Goal: Task Accomplishment & Management: Manage account settings

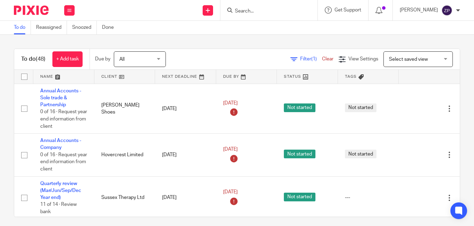
scroll to position [5, 0]
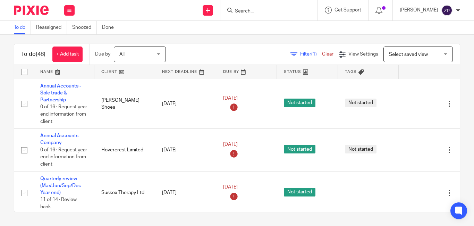
click at [213, 46] on div "To do (48) + Add task Due by All All [DATE] [DATE] This week Next week This mon…" at bounding box center [237, 54] width 446 height 21
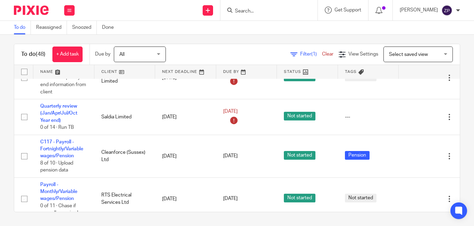
scroll to position [628, 0]
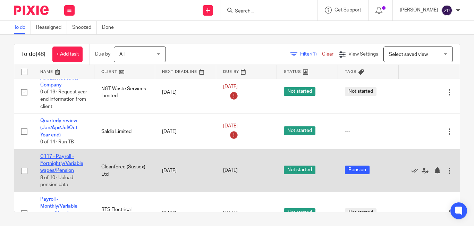
click at [68, 162] on link "C117 - Payroll - Fortnightly/Variable wages/Pension" at bounding box center [61, 163] width 43 height 19
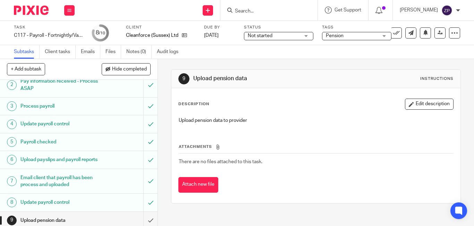
scroll to position [53, 0]
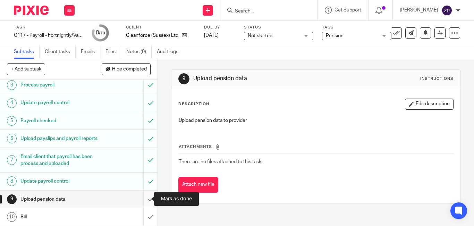
click at [143, 198] on input "submit" at bounding box center [79, 199] width 158 height 17
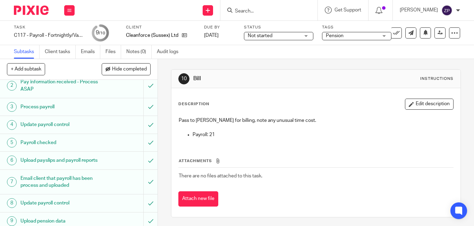
scroll to position [53, 0]
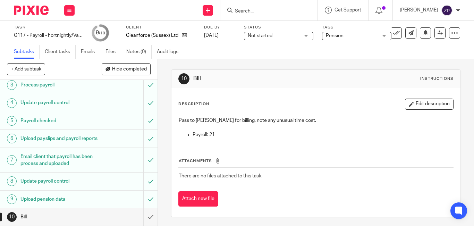
click at [364, 36] on span "Pension" at bounding box center [352, 35] width 52 height 7
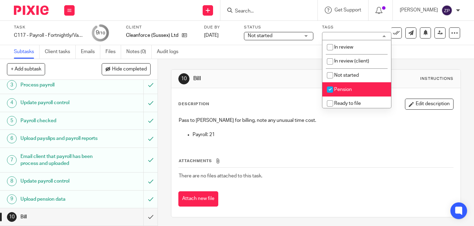
click at [347, 85] on li "Pension" at bounding box center [357, 89] width 69 height 14
checkbox input "false"
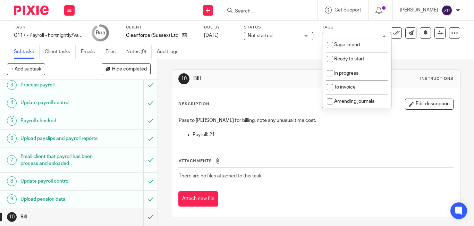
scroll to position [115, 0]
click at [347, 86] on span "To invoice" at bounding box center [345, 86] width 22 height 5
checkbox input "true"
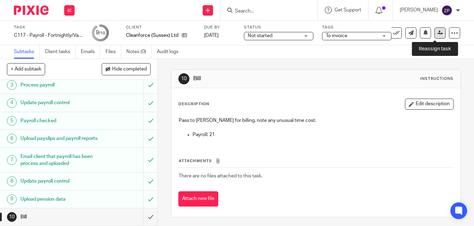
click at [436, 35] on link at bounding box center [440, 32] width 11 height 11
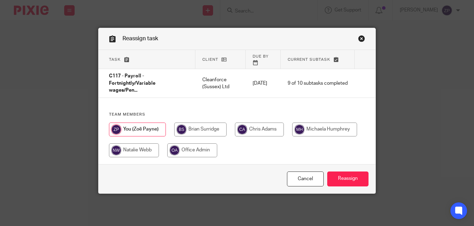
click at [205, 124] on input "radio" at bounding box center [200, 130] width 52 height 14
radio input "true"
click at [342, 172] on input "Reassign" at bounding box center [347, 179] width 41 height 15
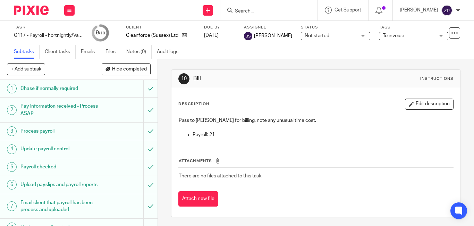
click at [34, 7] on img at bounding box center [31, 10] width 35 height 9
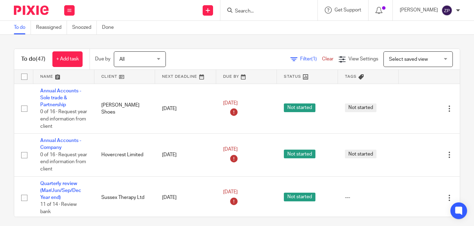
click at [279, 6] on form at bounding box center [271, 10] width 74 height 9
click at [284, 12] on input "Search" at bounding box center [265, 11] width 63 height 6
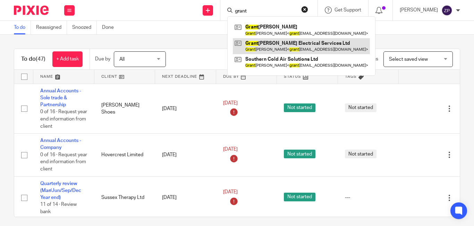
type input "grant"
click at [307, 46] on link at bounding box center [301, 46] width 137 height 16
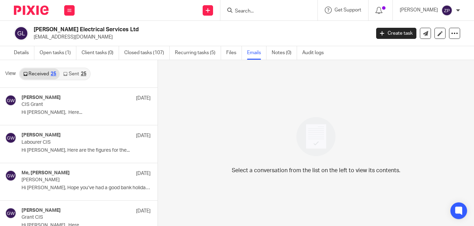
click at [76, 74] on link "Sent 25" at bounding box center [75, 73] width 30 height 11
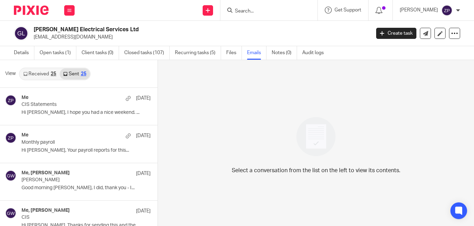
scroll to position [1, 0]
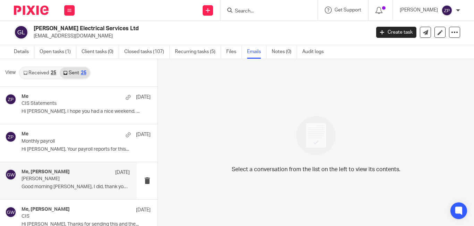
click at [63, 189] on p "Good morning [PERSON_NAME], I did, thank you - I..." at bounding box center [76, 187] width 108 height 6
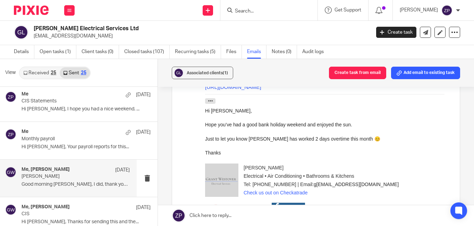
scroll to position [0, 0]
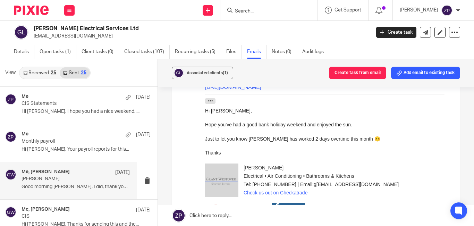
click at [21, 11] on img at bounding box center [31, 10] width 35 height 9
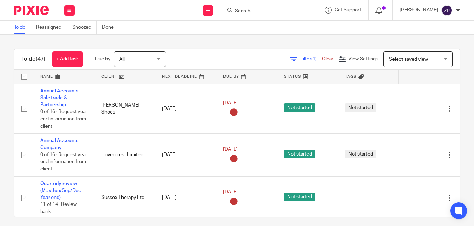
click at [270, 12] on input "Search" at bounding box center [265, 11] width 63 height 6
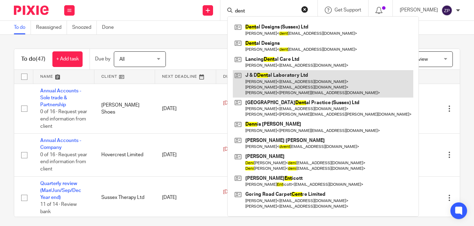
type input "dent"
click at [298, 80] on link at bounding box center [323, 83] width 181 height 27
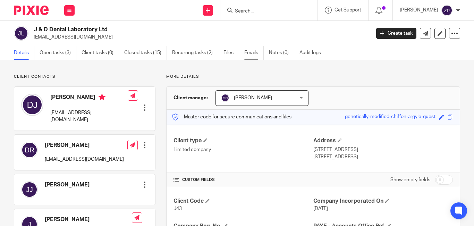
click at [251, 50] on link "Emails" at bounding box center [253, 53] width 19 height 14
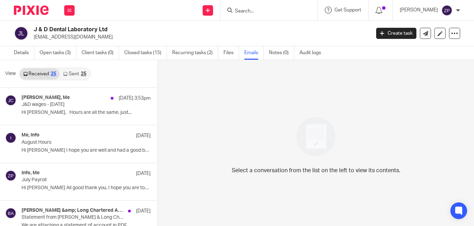
click at [72, 74] on link "Sent 25" at bounding box center [75, 73] width 30 height 11
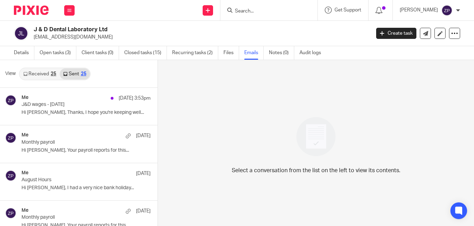
scroll to position [1, 0]
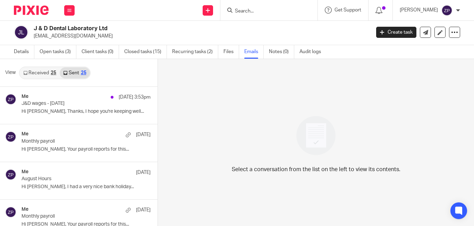
click at [40, 76] on link "Received 25" at bounding box center [40, 72] width 40 height 11
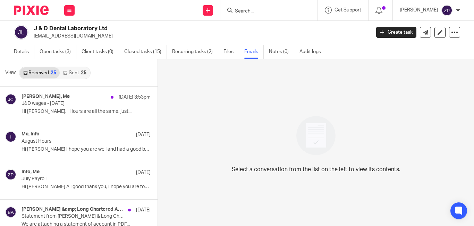
click at [41, 9] on img at bounding box center [31, 10] width 35 height 9
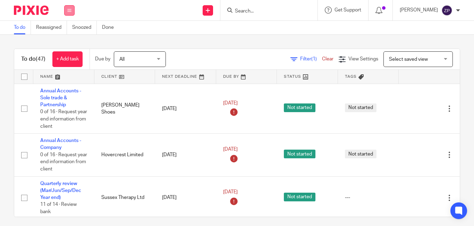
click at [69, 11] on icon at bounding box center [69, 10] width 4 height 4
click at [64, 43] on link "Email" at bounding box center [65, 42] width 11 height 5
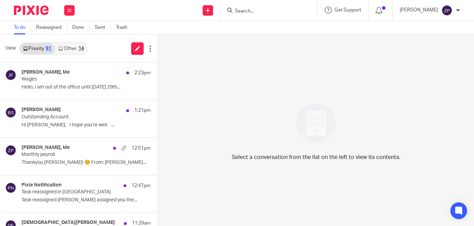
click at [71, 50] on link "Other 14" at bounding box center [71, 48] width 32 height 11
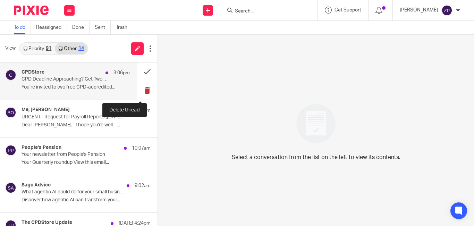
click at [140, 89] on button at bounding box center [147, 90] width 21 height 18
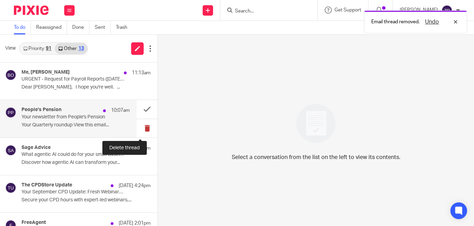
click at [143, 125] on button at bounding box center [147, 128] width 21 height 18
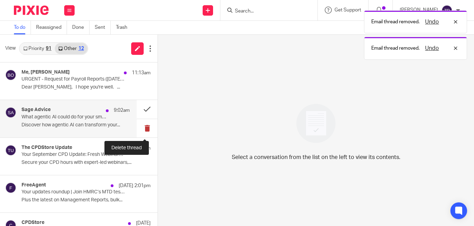
click at [142, 125] on button at bounding box center [147, 128] width 21 height 18
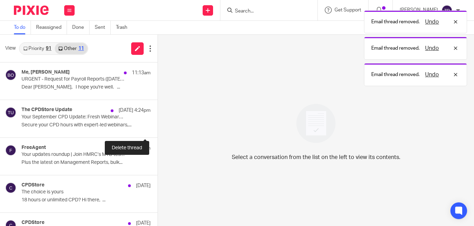
click at [158, 125] on button at bounding box center [161, 128] width 6 height 18
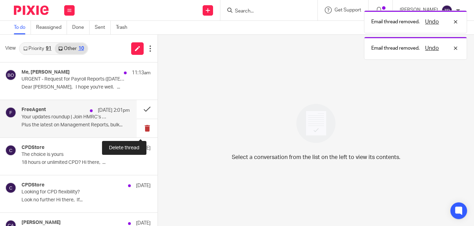
click at [139, 129] on button at bounding box center [147, 128] width 21 height 18
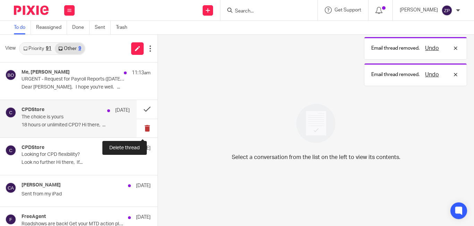
click at [140, 128] on button at bounding box center [147, 128] width 21 height 18
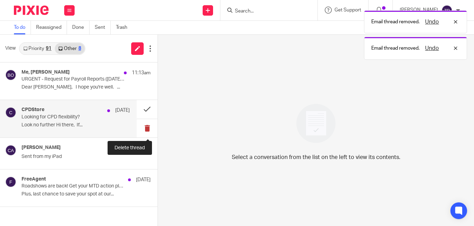
click at [144, 127] on button at bounding box center [147, 128] width 21 height 18
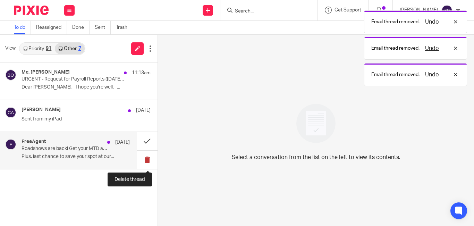
click at [147, 160] on button at bounding box center [147, 160] width 21 height 18
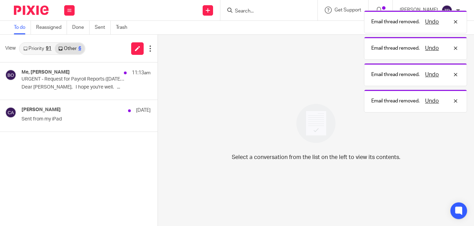
click at [35, 48] on link "Priority 91" at bounding box center [37, 48] width 35 height 11
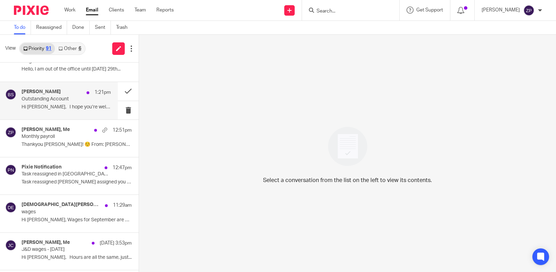
scroll to position [35, 0]
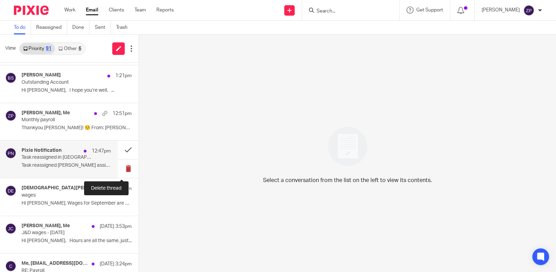
click at [121, 167] on button at bounding box center [128, 168] width 21 height 18
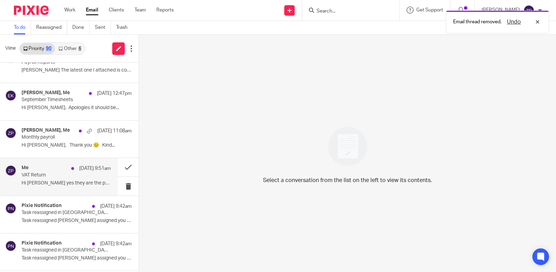
scroll to position [278, 0]
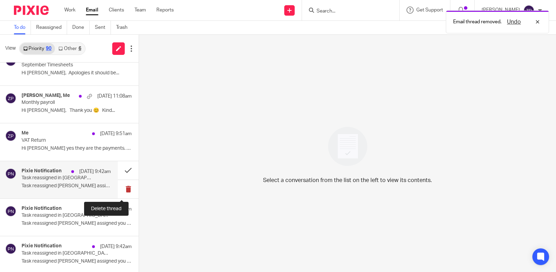
click at [122, 189] on button at bounding box center [128, 189] width 21 height 18
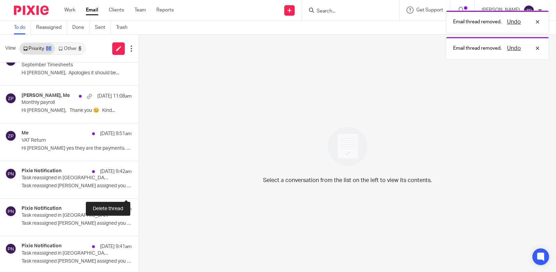
click at [139, 189] on button at bounding box center [142, 189] width 6 height 18
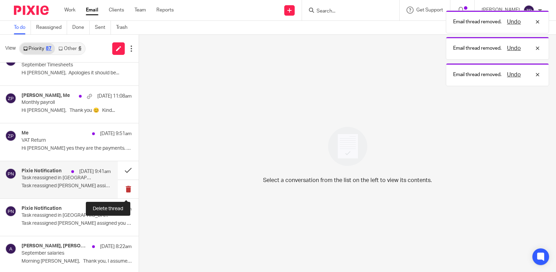
click at [123, 188] on button at bounding box center [128, 189] width 21 height 18
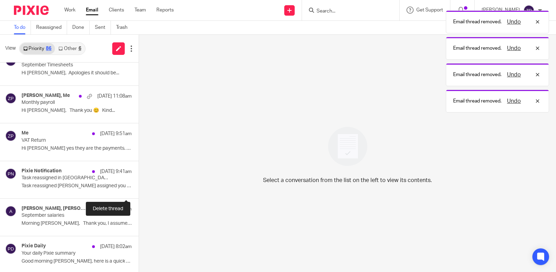
click at [139, 188] on button at bounding box center [142, 189] width 6 height 18
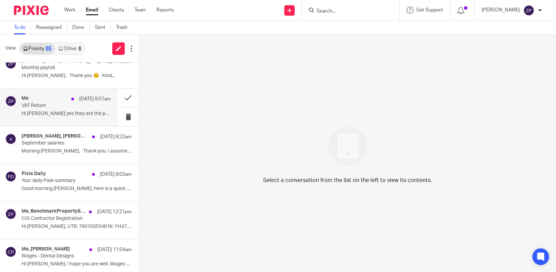
scroll to position [340, 0]
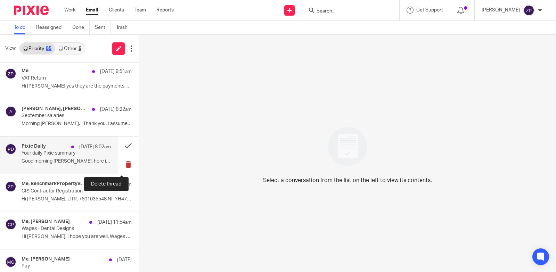
click at [123, 161] on button at bounding box center [128, 164] width 21 height 18
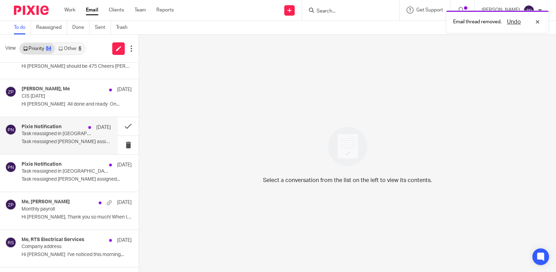
scroll to position [548, 0]
click at [121, 142] on button at bounding box center [128, 144] width 21 height 18
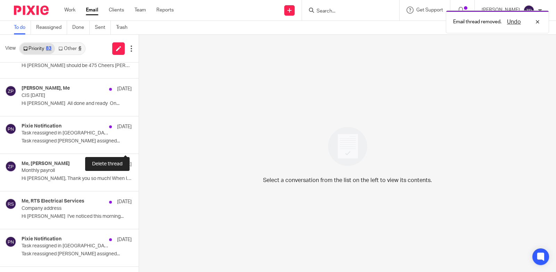
click at [139, 142] on button at bounding box center [142, 144] width 6 height 18
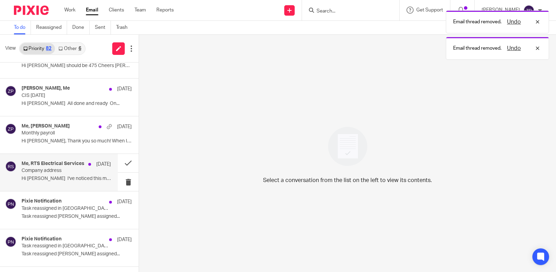
scroll to position [583, 0]
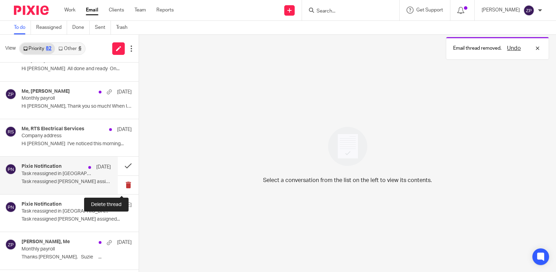
click at [123, 185] on button at bounding box center [128, 185] width 21 height 18
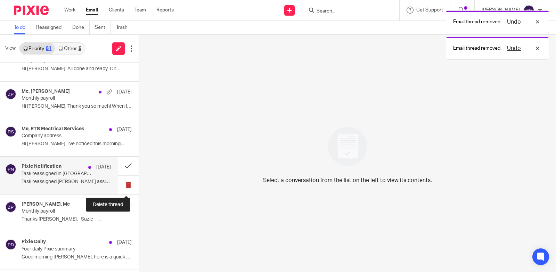
click at [122, 185] on button at bounding box center [128, 185] width 21 height 18
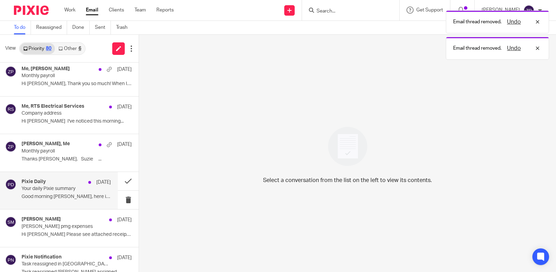
scroll to position [618, 0]
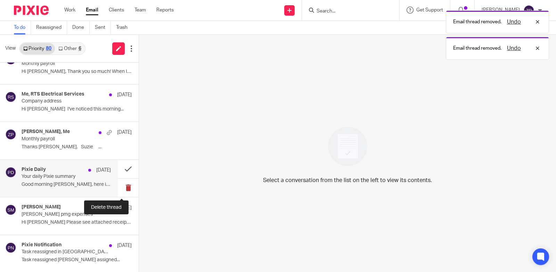
click at [123, 188] on button at bounding box center [128, 188] width 21 height 18
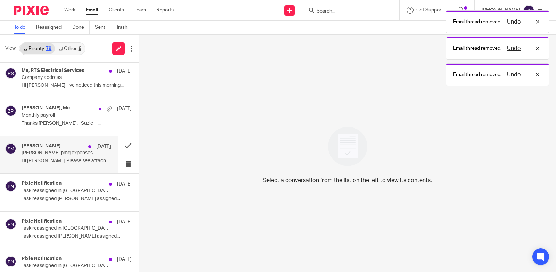
scroll to position [653, 0]
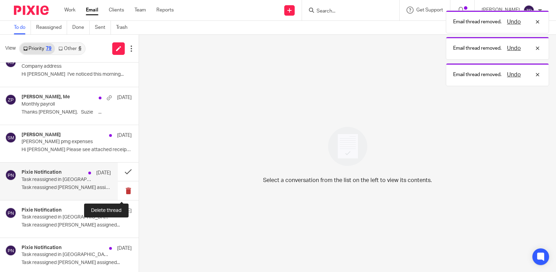
click at [122, 189] on button at bounding box center [128, 190] width 21 height 18
click at [121, 191] on button at bounding box center [128, 190] width 21 height 18
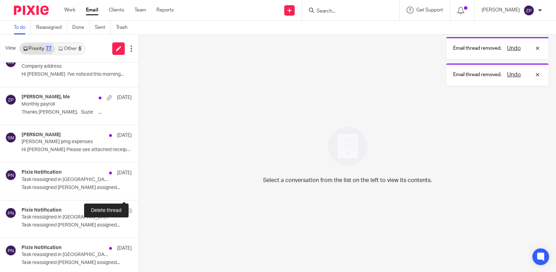
click at [139, 191] on button at bounding box center [142, 190] width 6 height 18
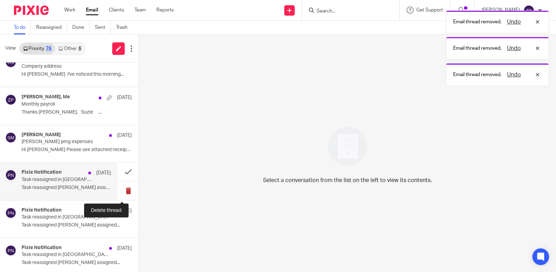
click at [121, 191] on button at bounding box center [128, 190] width 21 height 18
click at [139, 191] on button at bounding box center [142, 190] width 6 height 18
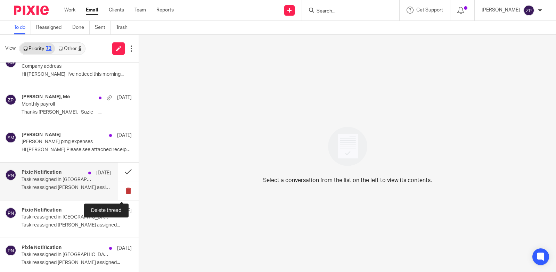
click at [121, 190] on button at bounding box center [128, 190] width 21 height 18
click at [121, 191] on button at bounding box center [128, 190] width 21 height 18
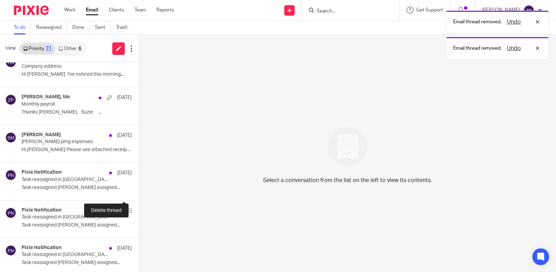
click at [139, 191] on button at bounding box center [142, 190] width 6 height 18
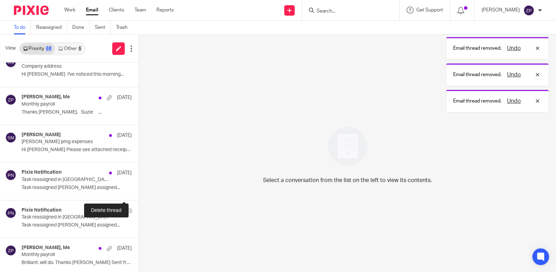
click at [139, 191] on button at bounding box center [142, 190] width 6 height 18
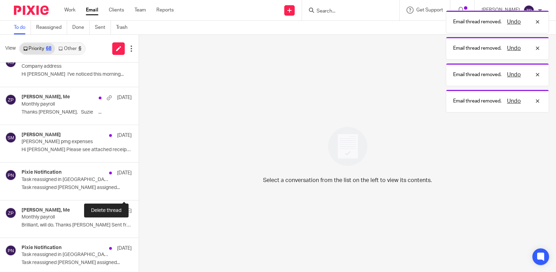
click at [139, 191] on button at bounding box center [142, 190] width 6 height 18
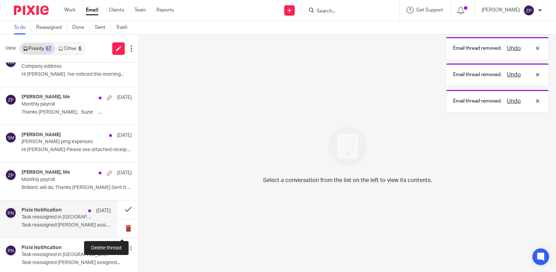
click at [120, 226] on button at bounding box center [128, 228] width 21 height 18
click at [122, 226] on button at bounding box center [128, 228] width 21 height 18
click at [121, 226] on button at bounding box center [128, 228] width 21 height 18
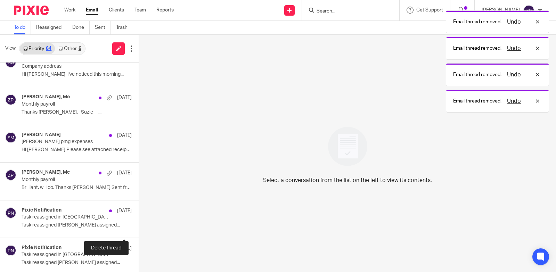
click at [139, 226] on button at bounding box center [142, 228] width 6 height 18
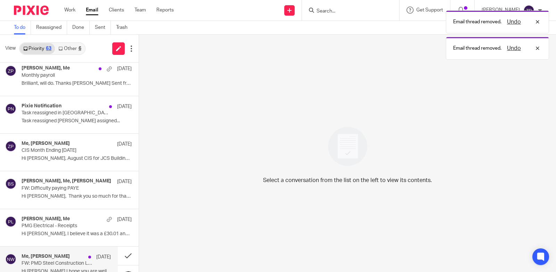
scroll to position [722, 0]
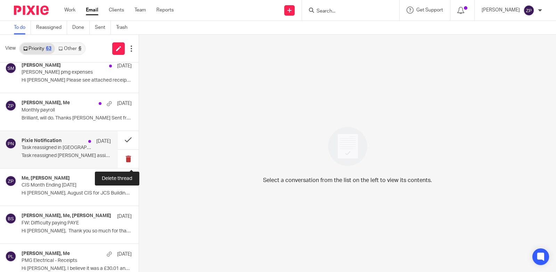
click at [123, 157] on button at bounding box center [128, 159] width 21 height 18
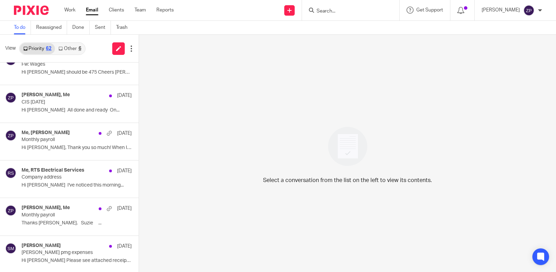
scroll to position [514, 0]
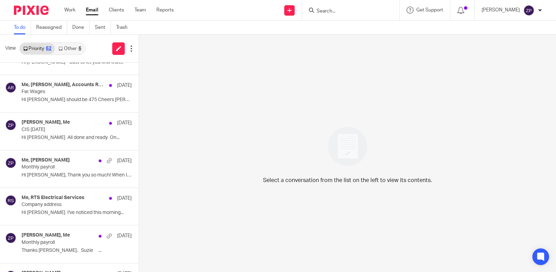
click at [91, 14] on link "Email" at bounding box center [92, 10] width 13 height 7
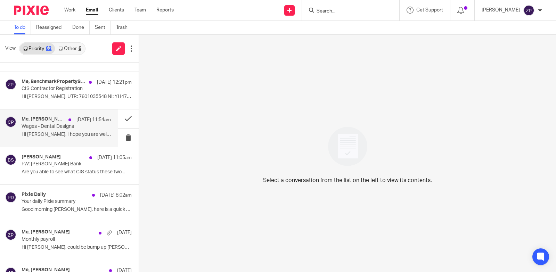
scroll to position [417, 0]
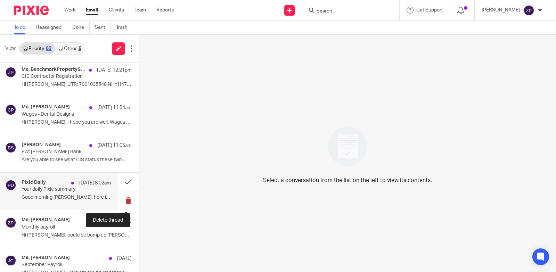
click at [122, 199] on button at bounding box center [128, 200] width 21 height 18
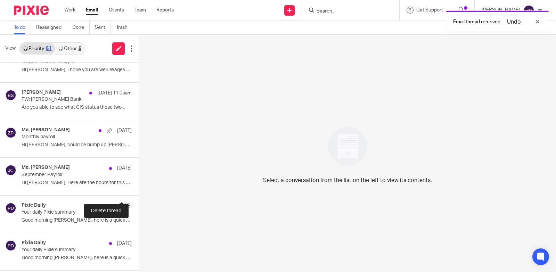
scroll to position [486, 0]
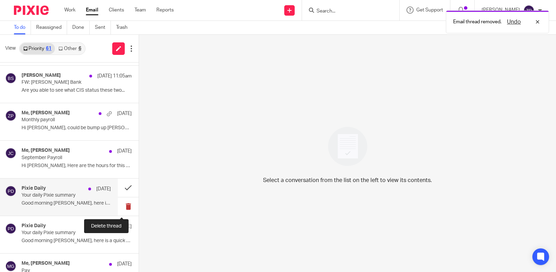
click at [122, 204] on button at bounding box center [128, 206] width 21 height 18
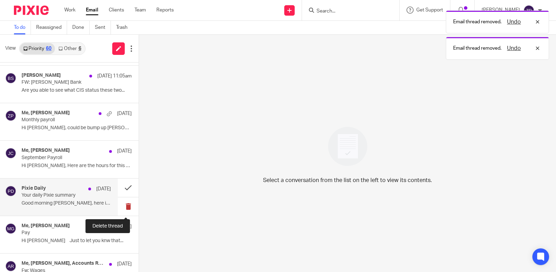
click at [122, 204] on button at bounding box center [128, 206] width 21 height 18
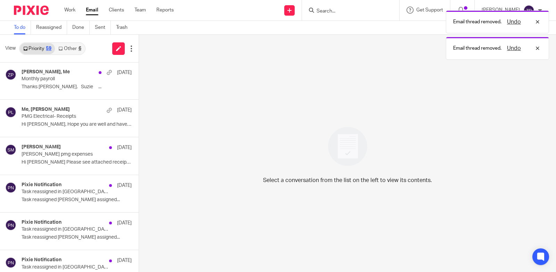
scroll to position [799, 0]
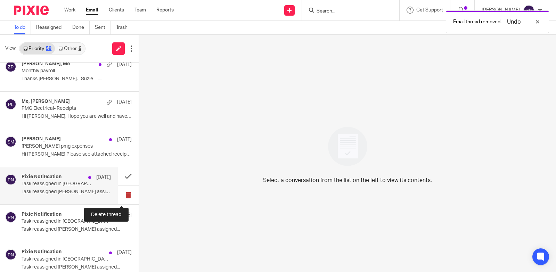
click at [121, 194] on button at bounding box center [128, 195] width 21 height 18
click at [139, 194] on button at bounding box center [142, 195] width 6 height 18
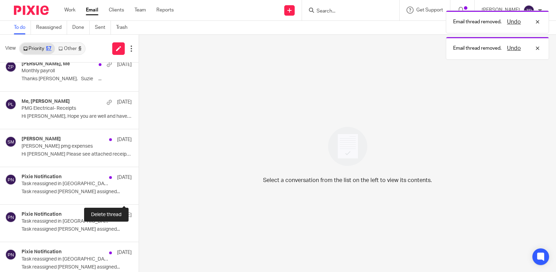
click at [139, 194] on button at bounding box center [142, 195] width 6 height 18
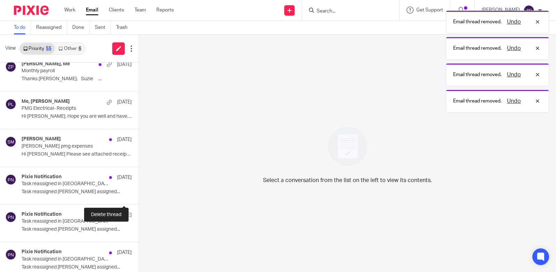
click at [139, 194] on button at bounding box center [142, 195] width 6 height 18
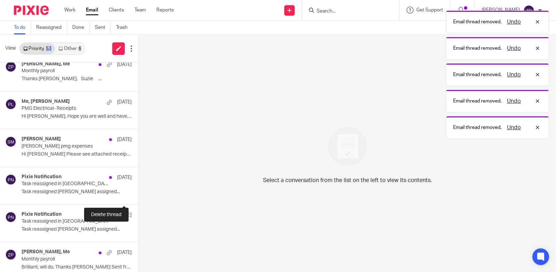
click at [139, 194] on button at bounding box center [142, 195] width 6 height 18
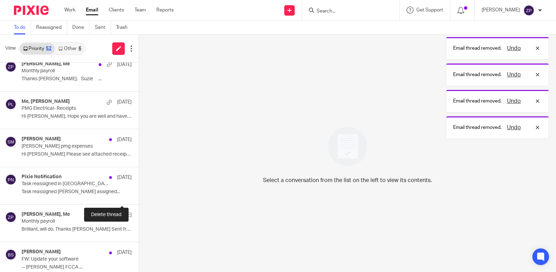
click at [139, 194] on button at bounding box center [142, 195] width 6 height 18
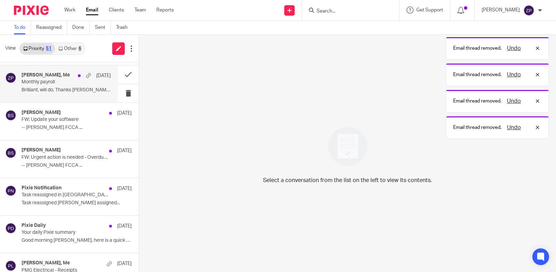
scroll to position [903, 0]
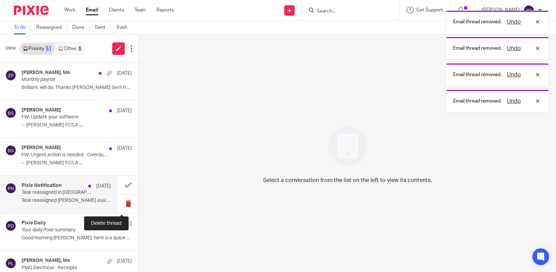
click at [121, 204] on button at bounding box center [128, 203] width 21 height 18
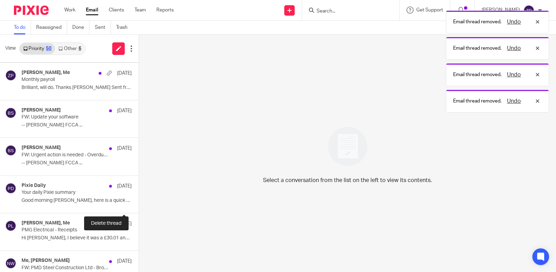
click at [139, 204] on button at bounding box center [142, 203] width 6 height 18
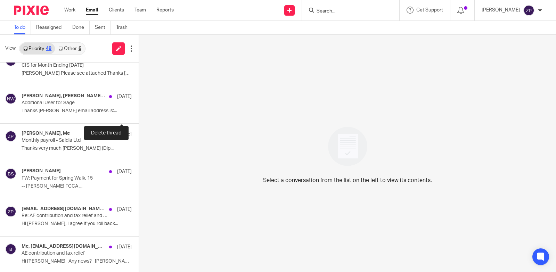
scroll to position [1183, 0]
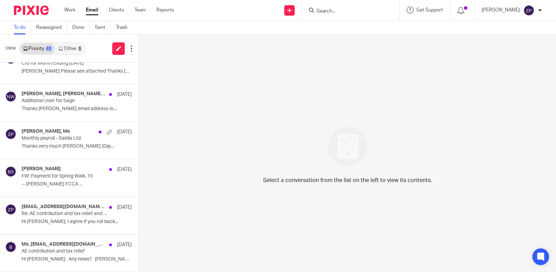
click at [94, 7] on link "Email" at bounding box center [92, 10] width 13 height 7
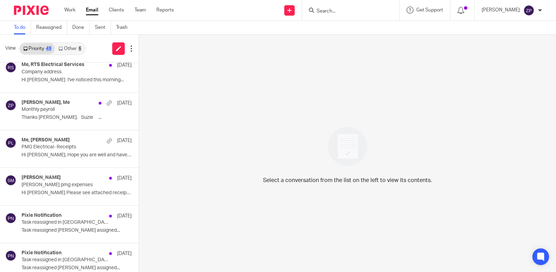
scroll to position [799, 0]
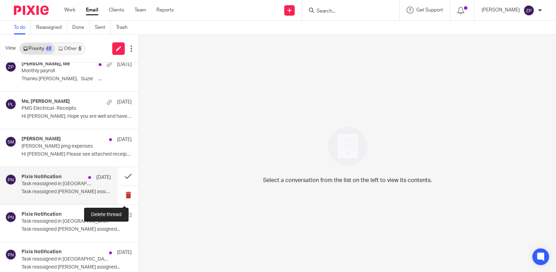
click at [122, 194] on button at bounding box center [128, 195] width 21 height 18
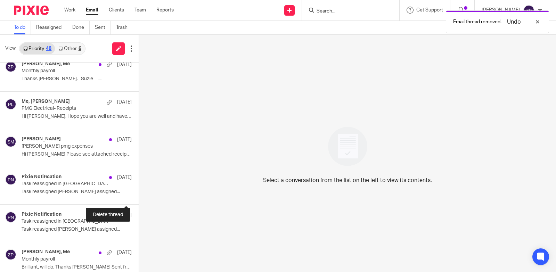
click at [139, 194] on button at bounding box center [142, 195] width 6 height 18
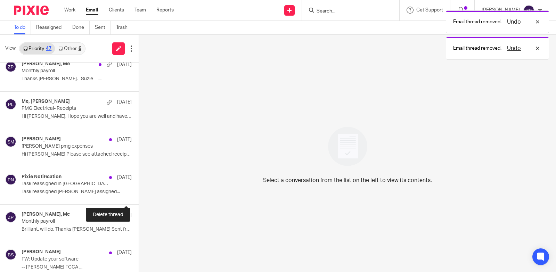
click at [139, 194] on button at bounding box center [142, 195] width 6 height 18
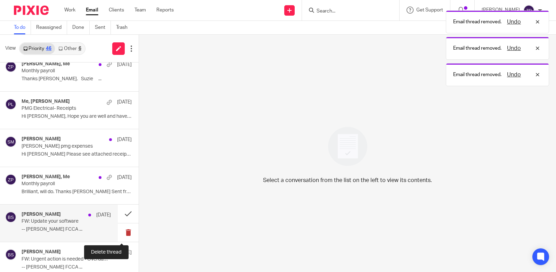
click at [122, 231] on button at bounding box center [128, 232] width 21 height 18
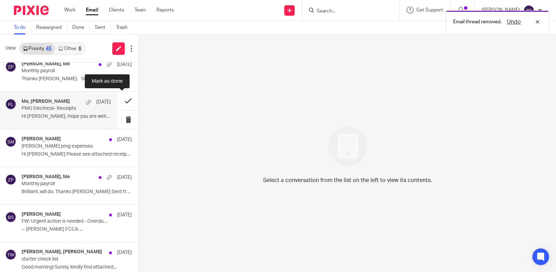
click at [121, 102] on button at bounding box center [128, 101] width 21 height 18
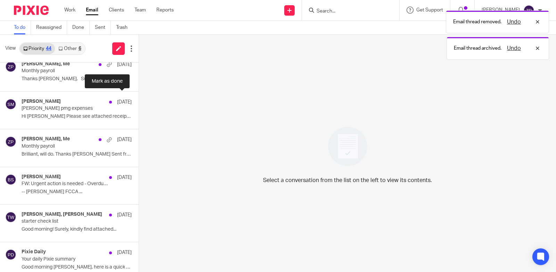
click at [139, 102] on button at bounding box center [142, 101] width 6 height 18
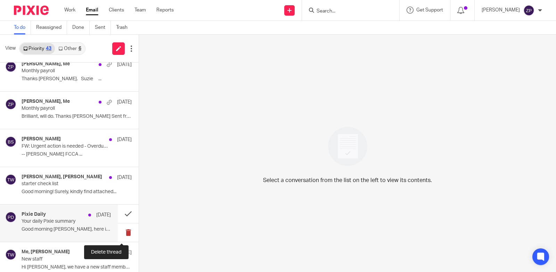
click at [122, 232] on button at bounding box center [128, 232] width 21 height 18
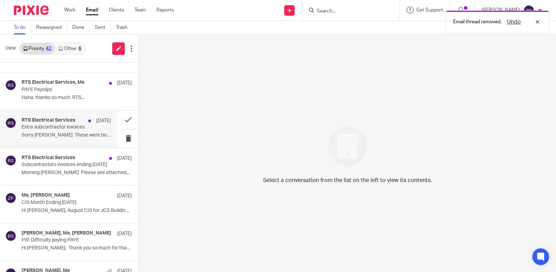
scroll to position [972, 0]
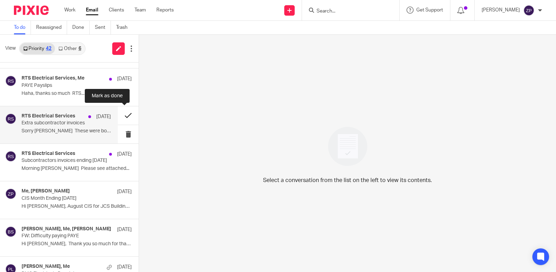
click at [123, 115] on button at bounding box center [128, 115] width 21 height 18
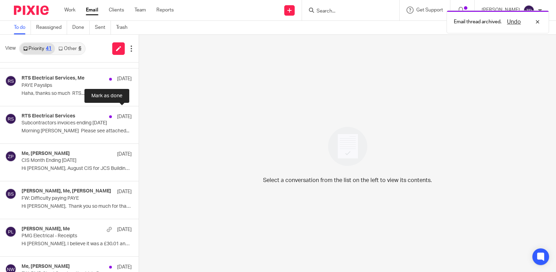
click at [139, 115] on button at bounding box center [142, 115] width 6 height 18
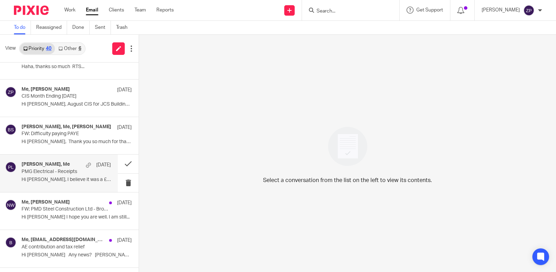
scroll to position [1032, 0]
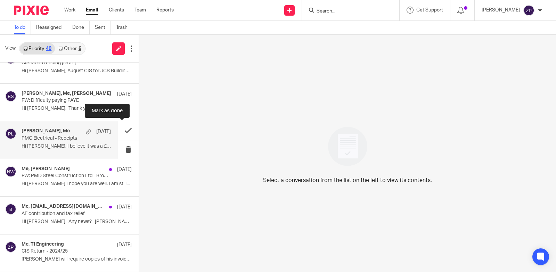
click at [122, 129] on button at bounding box center [128, 130] width 21 height 18
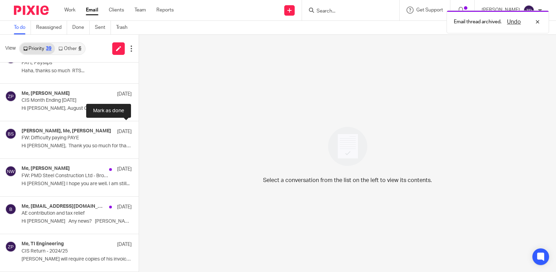
scroll to position [995, 0]
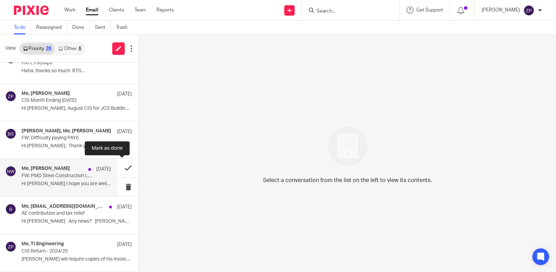
click at [121, 169] on button at bounding box center [128, 168] width 21 height 18
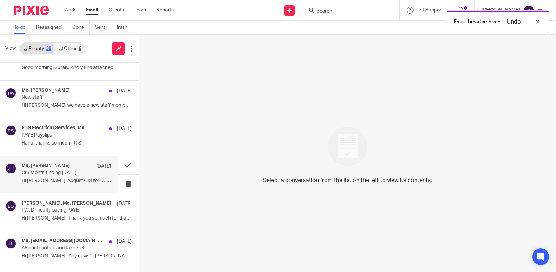
scroll to position [922, 0]
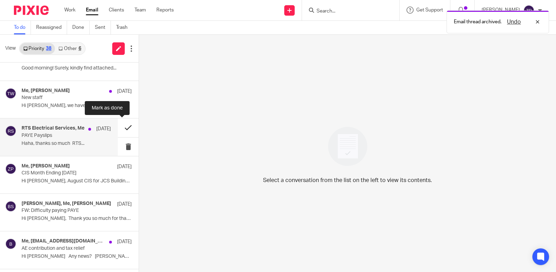
click at [127, 127] on button at bounding box center [128, 127] width 21 height 18
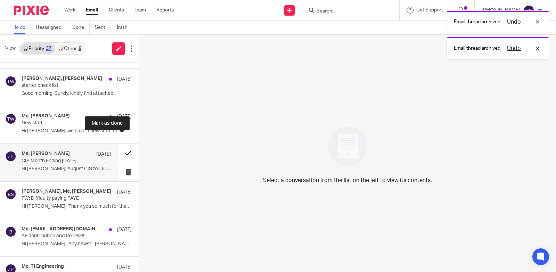
scroll to position [885, 0]
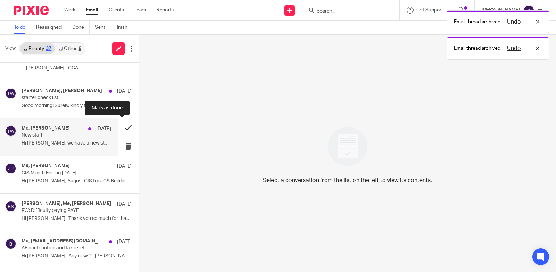
click at [120, 130] on button at bounding box center [128, 127] width 21 height 18
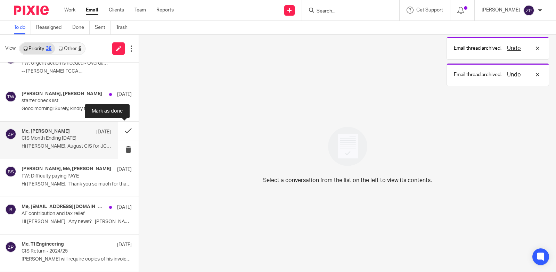
scroll to position [882, 0]
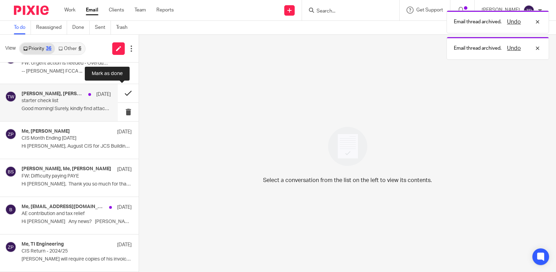
click at [123, 98] on button at bounding box center [128, 93] width 21 height 18
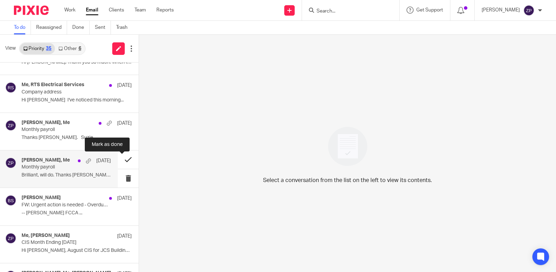
scroll to position [705, 0]
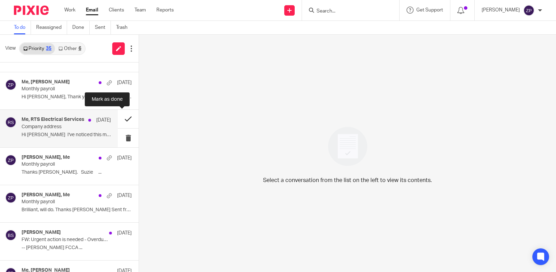
click at [121, 119] on button at bounding box center [128, 119] width 21 height 18
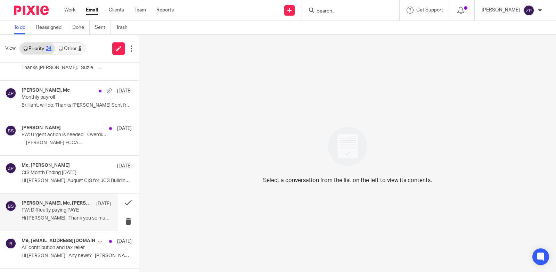
scroll to position [775, 0]
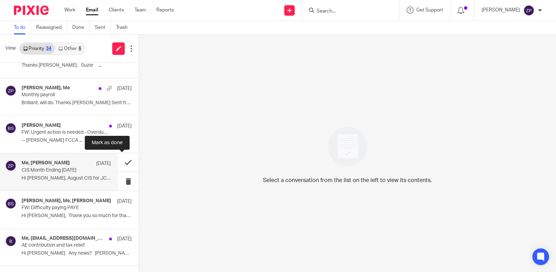
click at [124, 159] on button at bounding box center [128, 162] width 21 height 18
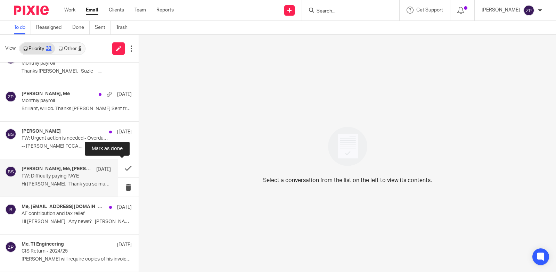
drag, startPoint x: 122, startPoint y: 167, endPoint x: 62, endPoint y: 174, distance: 60.2
click at [121, 167] on button at bounding box center [128, 168] width 21 height 18
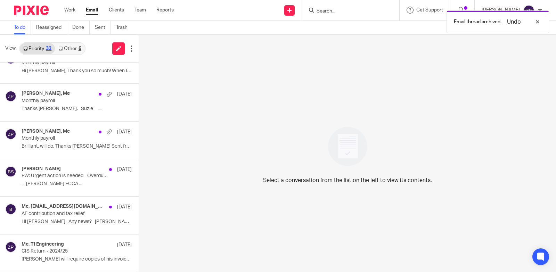
scroll to position [731, 0]
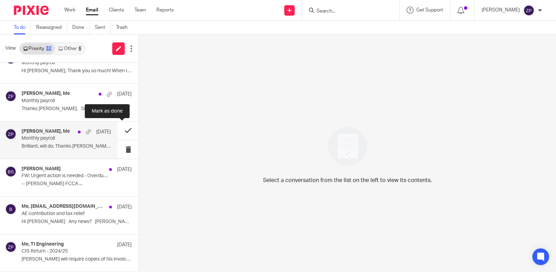
click at [120, 130] on button at bounding box center [128, 131] width 21 height 18
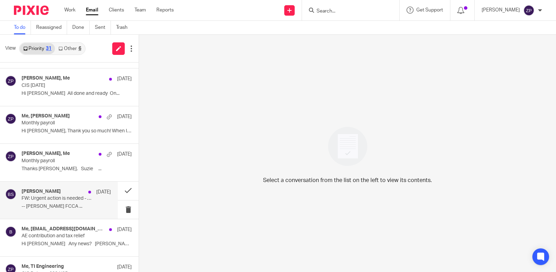
scroll to position [659, 0]
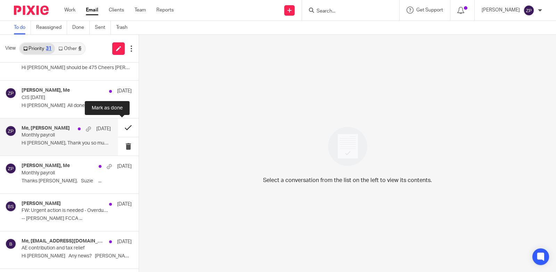
click at [122, 128] on button at bounding box center [128, 127] width 21 height 18
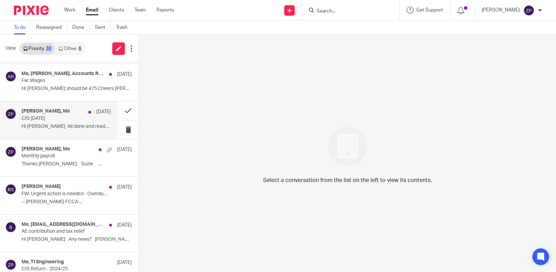
scroll to position [621, 0]
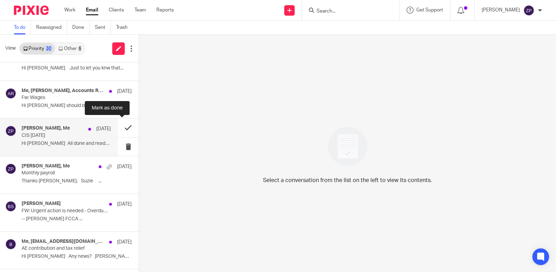
click at [121, 128] on button at bounding box center [128, 127] width 21 height 18
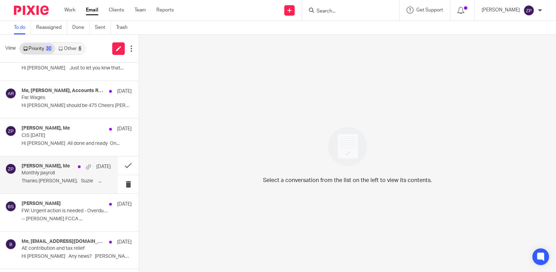
scroll to position [619, 0]
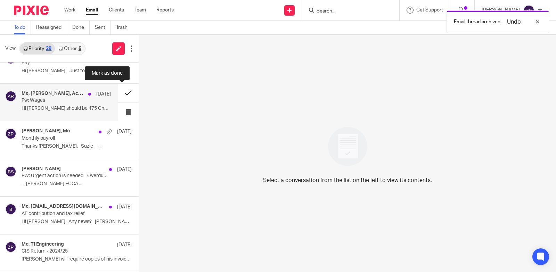
click at [121, 92] on button at bounding box center [128, 93] width 21 height 18
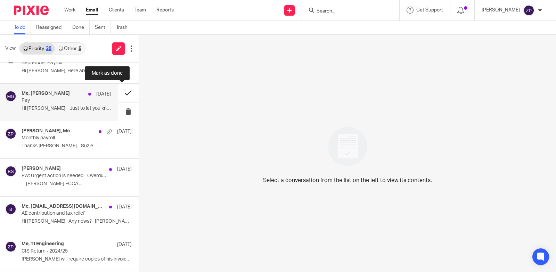
click at [124, 90] on button at bounding box center [128, 93] width 21 height 18
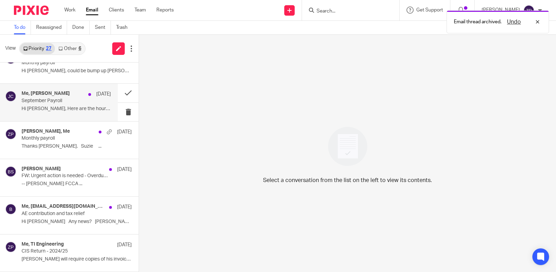
scroll to position [543, 0]
click at [123, 94] on button at bounding box center [128, 93] width 21 height 18
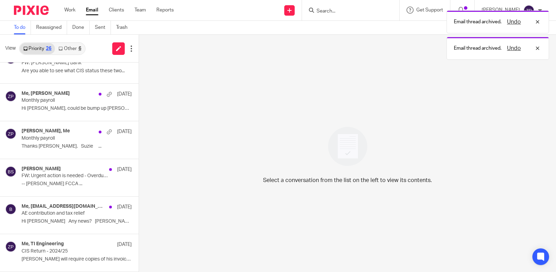
scroll to position [506, 0]
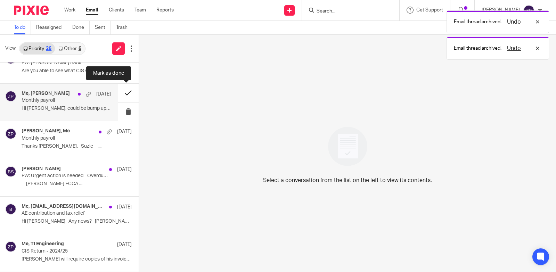
click at [122, 94] on button at bounding box center [128, 93] width 21 height 18
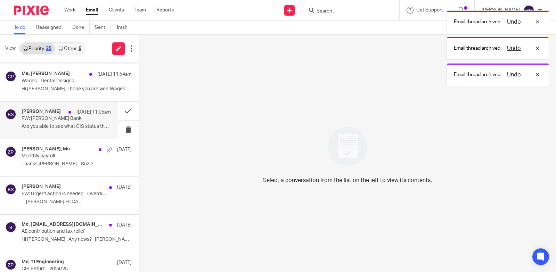
scroll to position [433, 0]
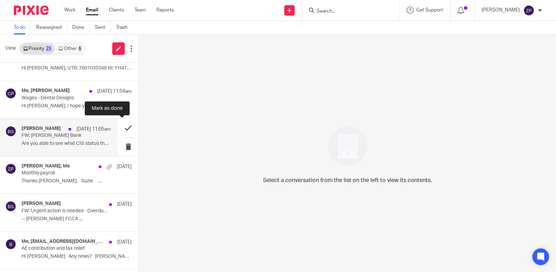
click at [121, 128] on button at bounding box center [128, 128] width 21 height 18
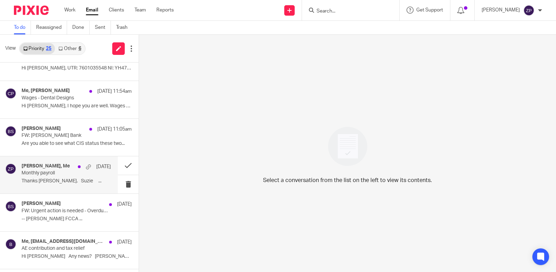
scroll to position [430, 0]
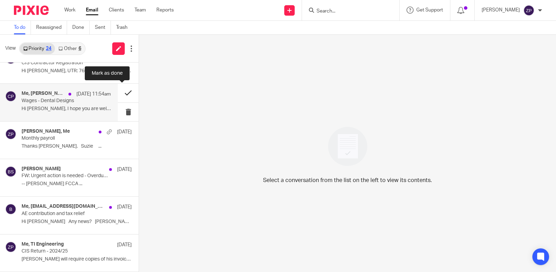
click at [123, 93] on button at bounding box center [128, 93] width 21 height 18
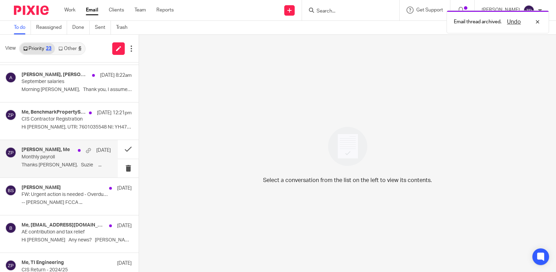
scroll to position [358, 0]
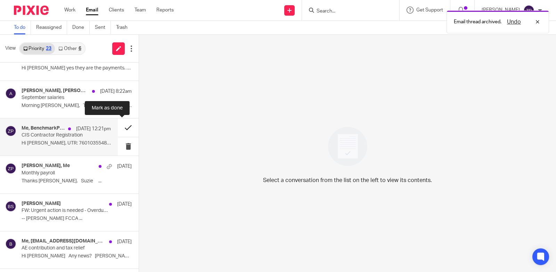
click at [121, 128] on button at bounding box center [128, 127] width 21 height 18
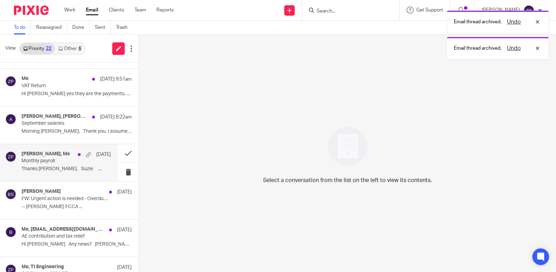
scroll to position [320, 0]
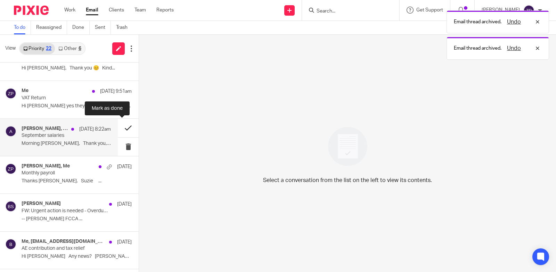
click at [123, 127] on button at bounding box center [128, 128] width 21 height 18
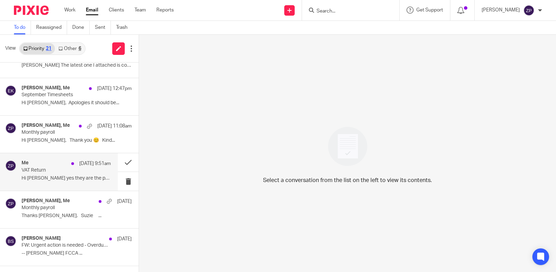
scroll to position [213, 0]
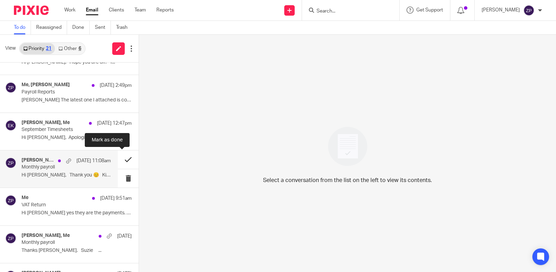
click at [121, 160] on button at bounding box center [128, 159] width 21 height 18
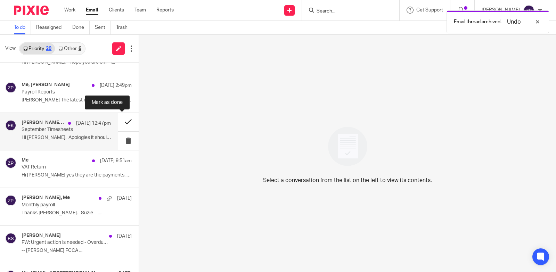
click at [123, 123] on button at bounding box center [128, 122] width 21 height 18
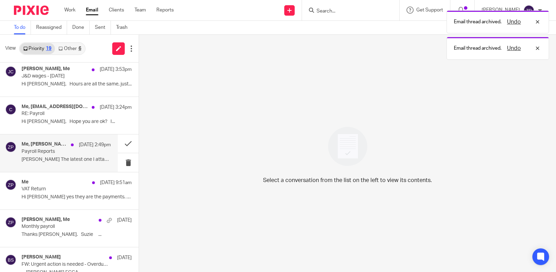
scroll to position [144, 0]
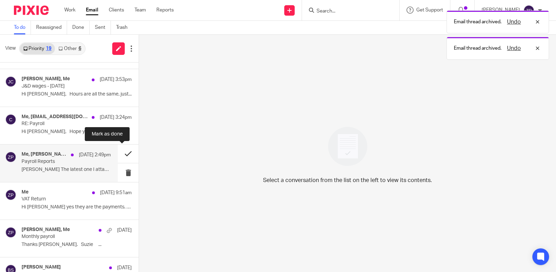
click at [124, 151] on button at bounding box center [128, 153] width 21 height 18
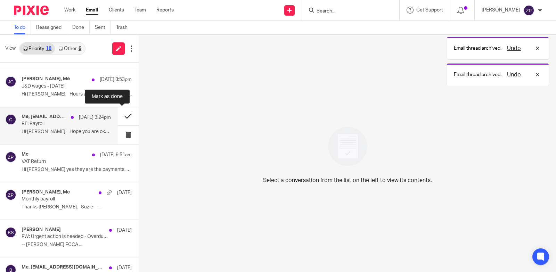
click at [120, 118] on button at bounding box center [128, 116] width 21 height 18
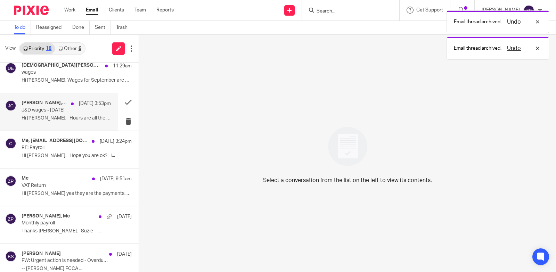
scroll to position [109, 0]
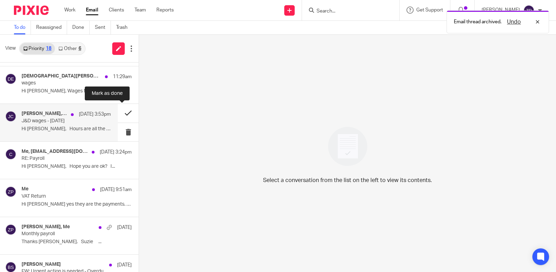
click at [121, 113] on button at bounding box center [128, 113] width 21 height 18
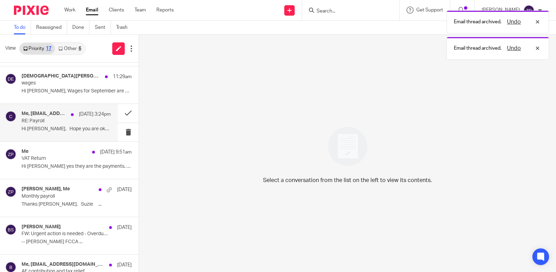
scroll to position [74, 0]
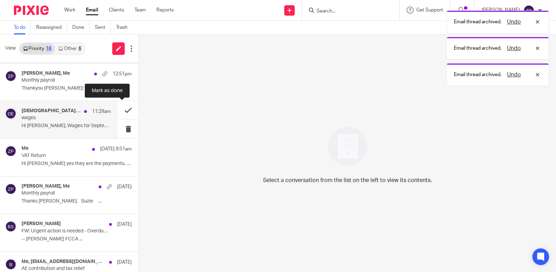
click at [123, 109] on button at bounding box center [128, 110] width 21 height 18
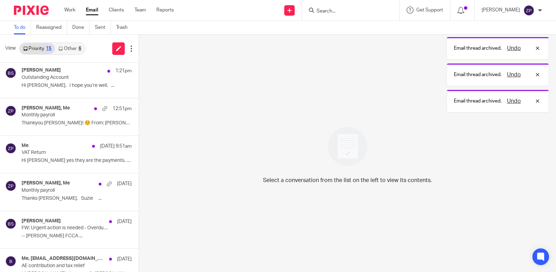
scroll to position [5, 0]
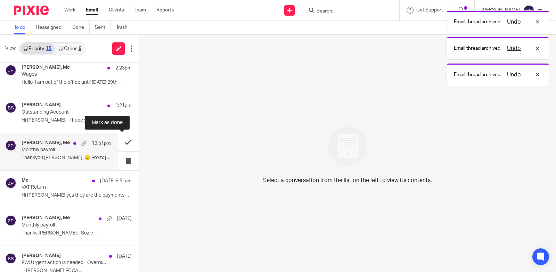
click at [120, 144] on button at bounding box center [128, 142] width 21 height 18
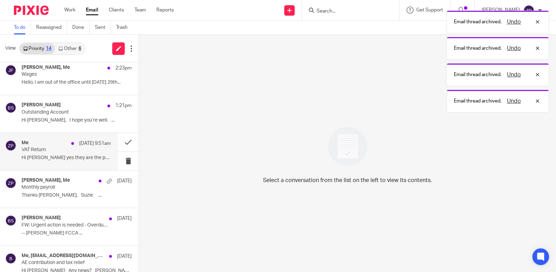
scroll to position [0, 0]
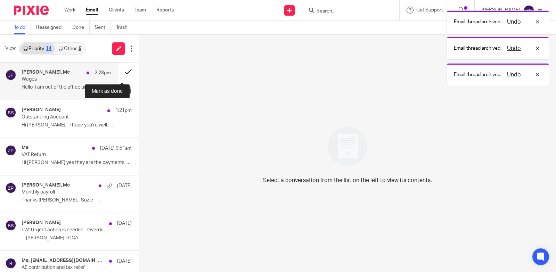
click at [120, 70] on button at bounding box center [128, 72] width 21 height 18
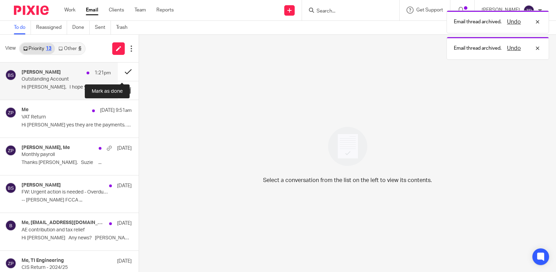
click at [120, 72] on button at bounding box center [128, 72] width 21 height 18
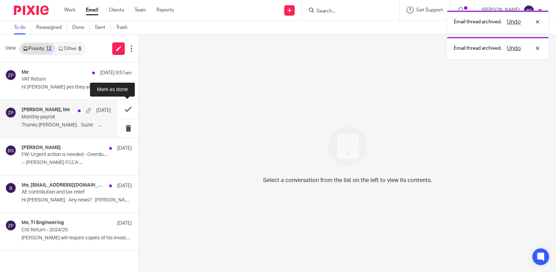
click at [126, 107] on button at bounding box center [128, 109] width 21 height 18
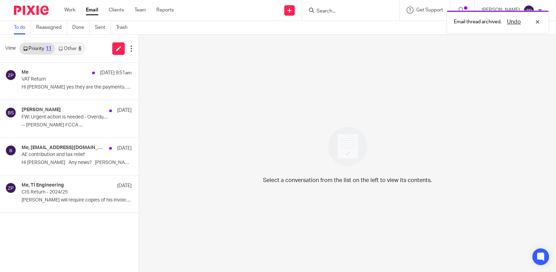
click at [25, 9] on img at bounding box center [31, 10] width 35 height 9
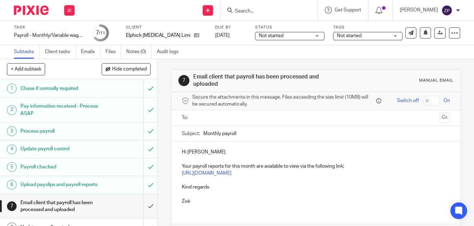
click at [227, 119] on input "text" at bounding box center [316, 118] width 242 height 8
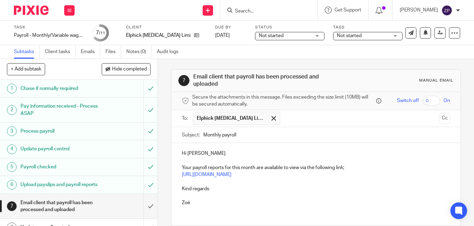
click at [229, 154] on p "Hi [PERSON_NAME]" at bounding box center [316, 153] width 268 height 7
click at [211, 189] on p "Kind regards" at bounding box center [316, 188] width 268 height 7
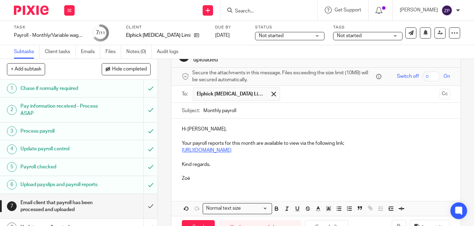
scroll to position [35, 0]
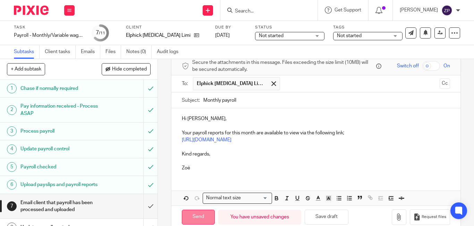
click at [196, 214] on input "Send" at bounding box center [198, 217] width 33 height 15
type input "Sent"
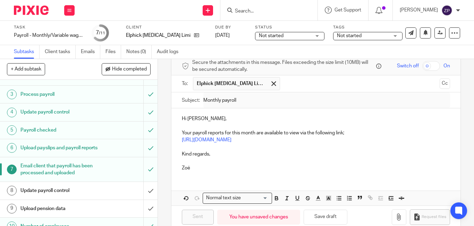
scroll to position [71, 0]
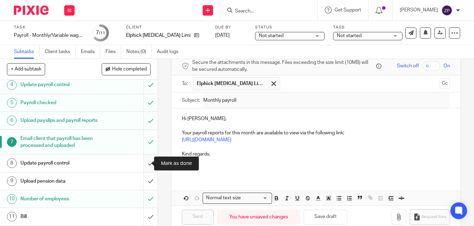
click at [143, 160] on input "submit" at bounding box center [79, 163] width 158 height 17
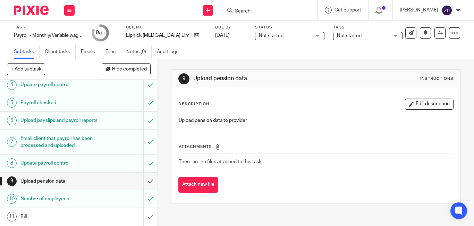
scroll to position [71, 0]
click at [344, 32] on div "Not started" at bounding box center [367, 36] width 69 height 8
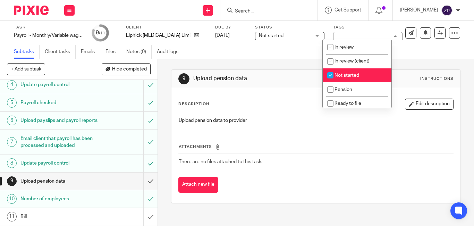
click at [342, 77] on span "Not started" at bounding box center [347, 75] width 25 height 5
checkbox input "false"
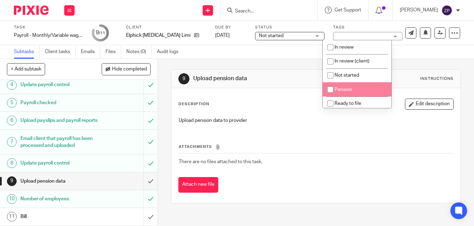
click at [339, 90] on span "Pension" at bounding box center [344, 89] width 18 height 5
checkbox input "true"
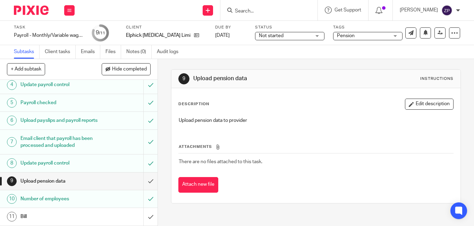
click at [32, 10] on img at bounding box center [31, 10] width 35 height 9
